Goal: Check status: Check status

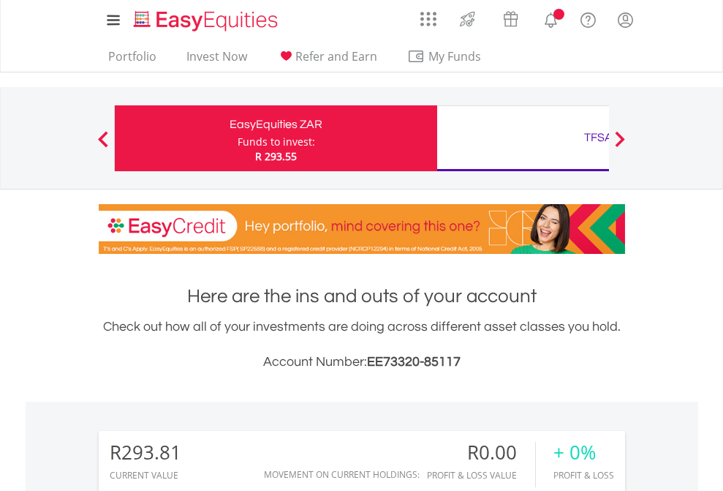
scroll to position [140, 230]
click at [238, 138] on div "Funds to invest:" at bounding box center [277, 142] width 78 height 15
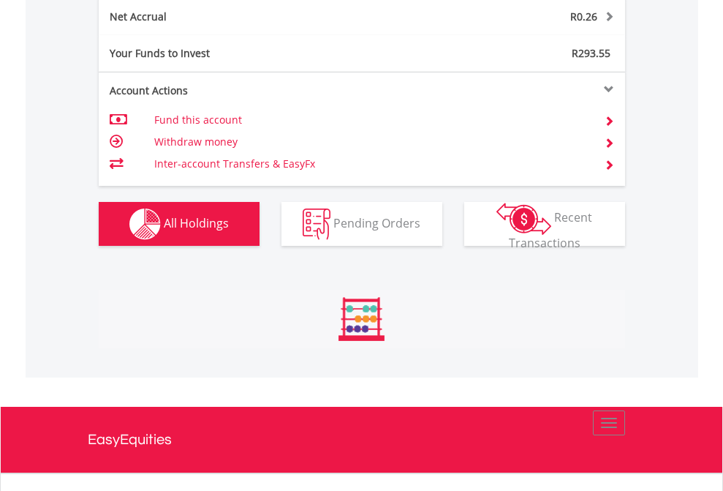
scroll to position [1482, 0]
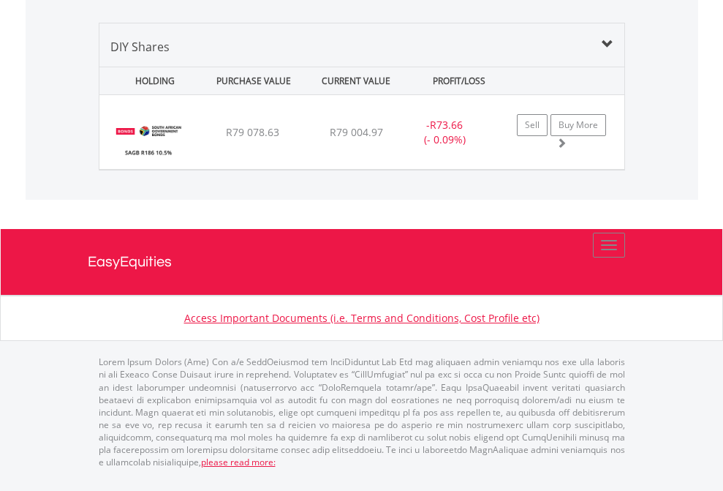
scroll to position [140, 230]
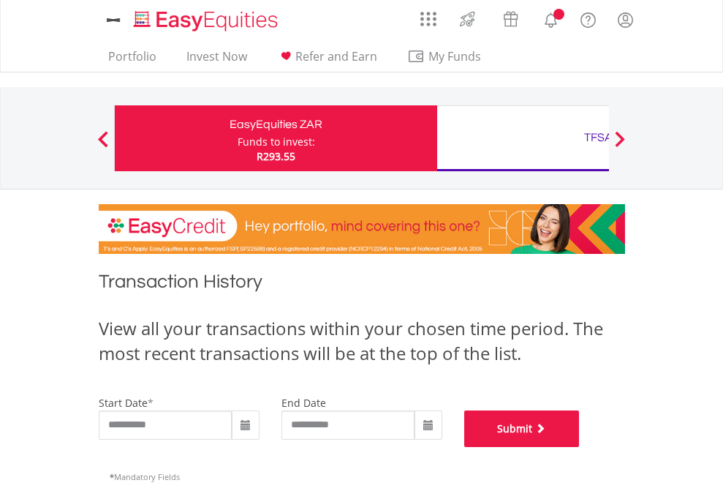
click at [580, 447] on button "Submit" at bounding box center [522, 428] width 116 height 37
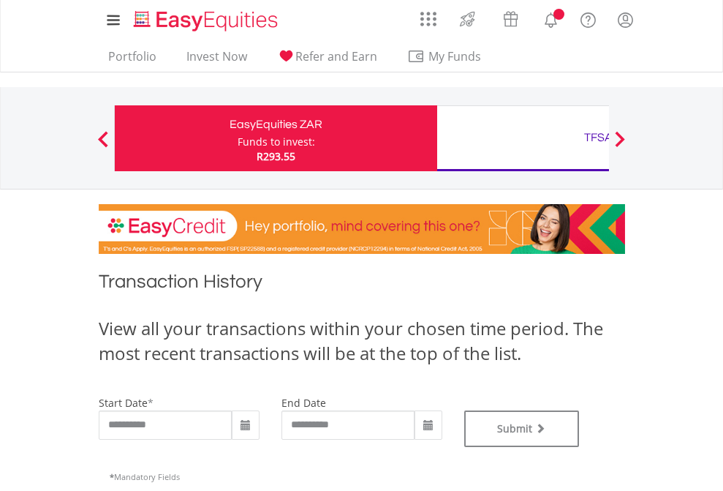
click at [523, 138] on div "TFSA" at bounding box center [598, 137] width 305 height 20
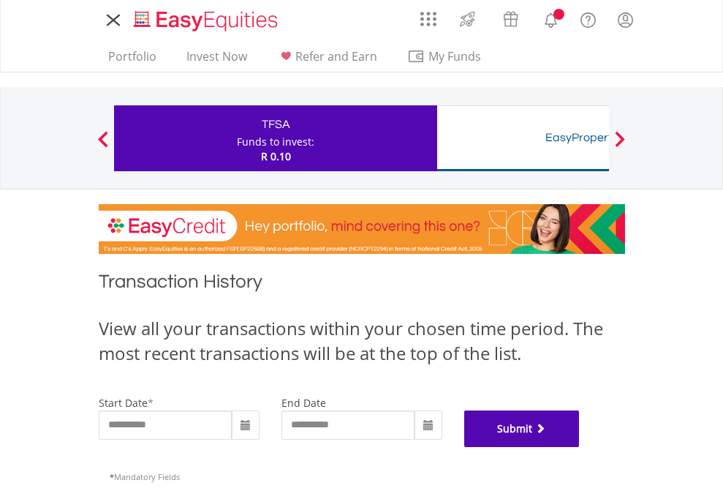
click at [580, 447] on button "Submit" at bounding box center [522, 428] width 116 height 37
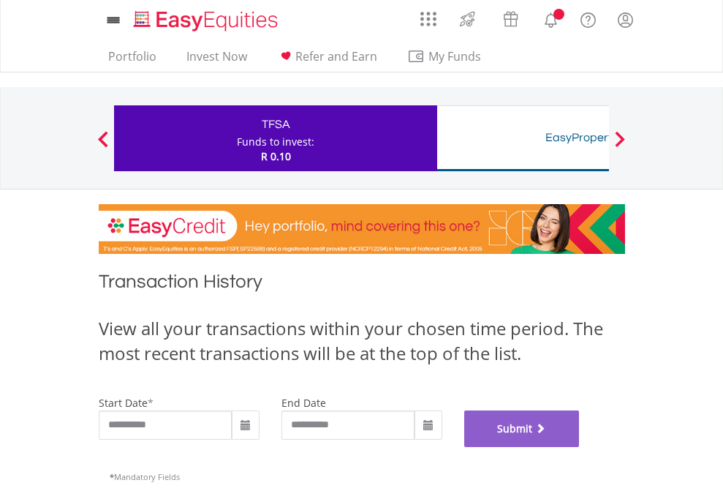
scroll to position [593, 0]
